Goal: Task Accomplishment & Management: Complete application form

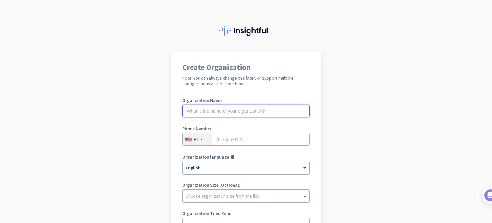
click at [249, 110] on input "text" at bounding box center [245, 110] width 127 height 13
type input "Crossroads Pro Insurance"
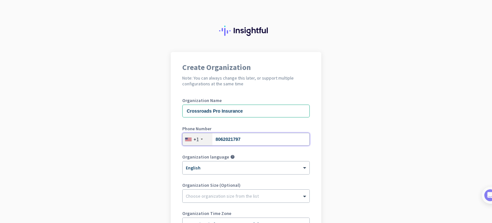
type input "8062021797"
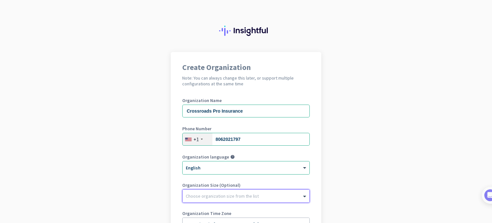
click at [263, 193] on div at bounding box center [246, 194] width 127 height 6
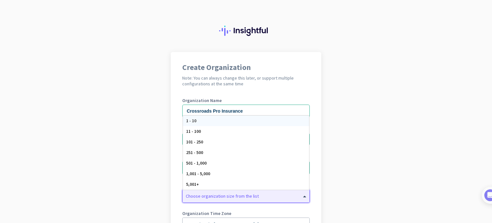
click at [190, 119] on span "1 - 10" at bounding box center [191, 121] width 10 height 6
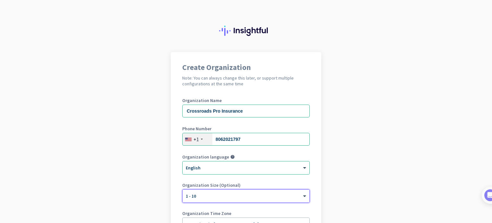
scroll to position [87, 0]
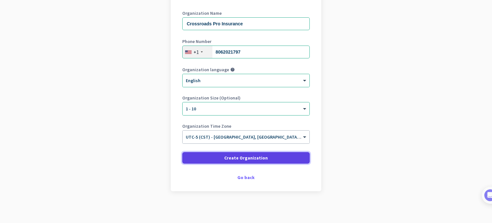
click at [253, 158] on span "Create Organization" at bounding box center [246, 157] width 44 height 6
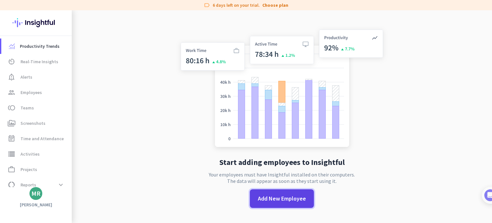
click at [286, 200] on span "Add New Employee" at bounding box center [282, 198] width 48 height 8
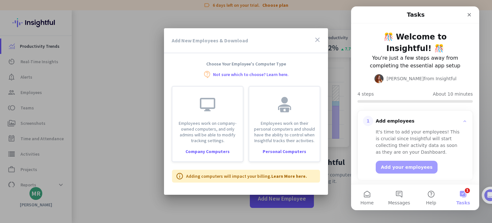
click at [415, 169] on button "Add your employees" at bounding box center [407, 166] width 62 height 13
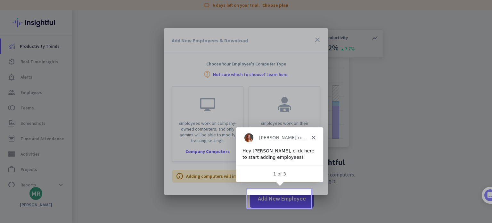
drag, startPoint x: 314, startPoint y: 137, endPoint x: 377, endPoint y: 145, distance: 64.2
click html "[PERSON_NAME] from Insightful Hey [PERSON_NAME], click here to start adding emp…"
click at [296, 85] on div at bounding box center [246, 94] width 492 height 189
click at [283, 200] on div at bounding box center [246, 111] width 492 height 223
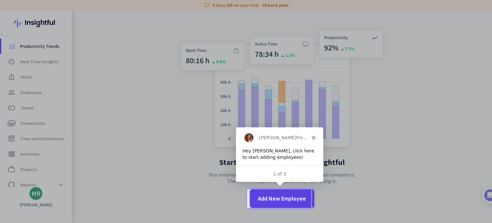
click at [284, 193] on span at bounding box center [282, 198] width 64 height 15
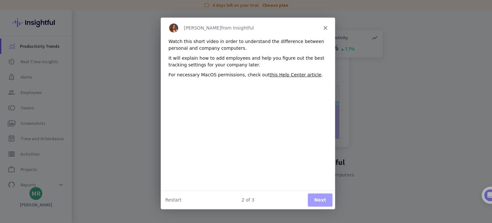
click at [323, 201] on button "Next" at bounding box center [319, 199] width 25 height 13
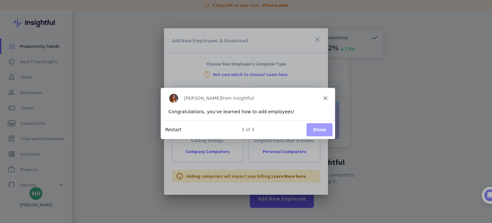
click at [171, 131] on button "Restart" at bounding box center [173, 129] width 16 height 7
